Goal: Navigation & Orientation: Find specific page/section

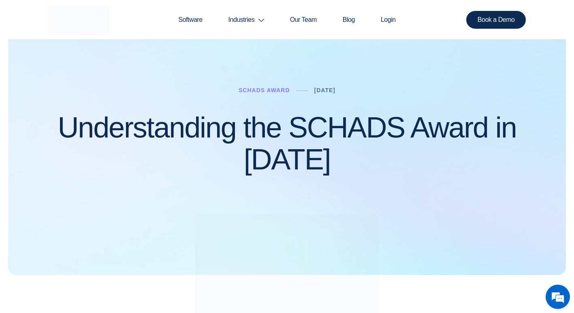
scroll to position [115, 0]
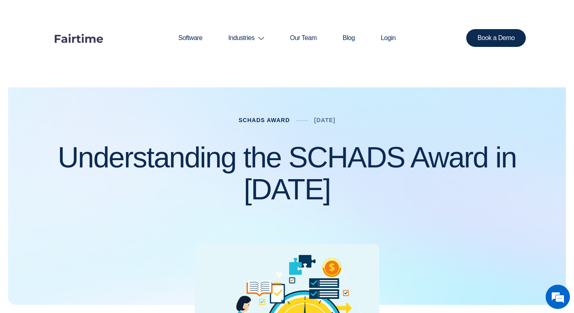
click at [239, 118] on link "Schads Award" at bounding box center [263, 120] width 51 height 6
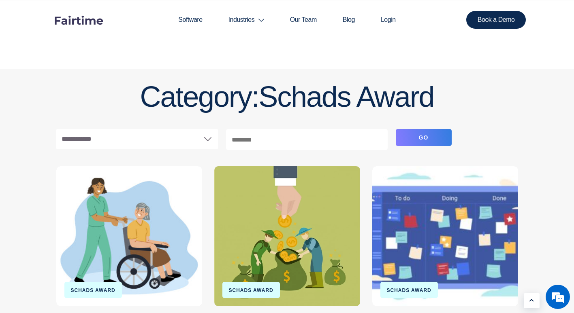
click at [117, 215] on link at bounding box center [129, 236] width 146 height 140
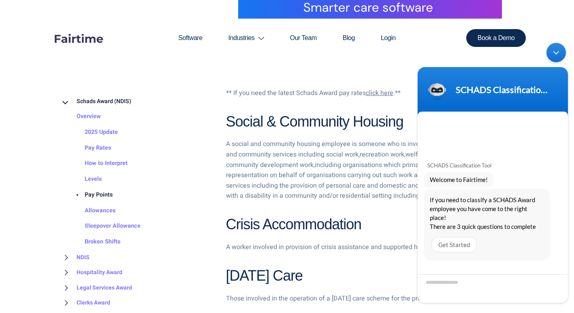
scroll to position [81, 0]
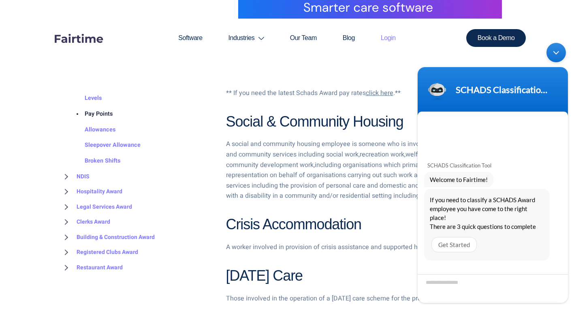
click at [397, 48] on link "Login" at bounding box center [388, 38] width 41 height 39
